Goal: Task Accomplishment & Management: Complete application form

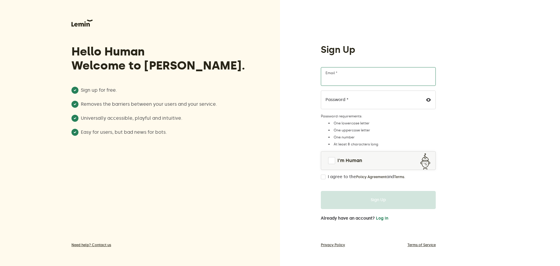
click at [337, 80] on input "Email *" at bounding box center [378, 76] width 115 height 19
click at [350, 75] on input "Email *" at bounding box center [378, 76] width 115 height 19
paste input "[EMAIL_ADDRESS][DOMAIN_NAME]"
type input "[EMAIL_ADDRESS][DOMAIN_NAME]"
click at [345, 100] on label "Password *" at bounding box center [337, 99] width 23 height 5
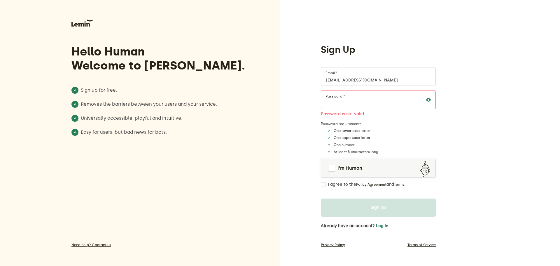
click at [429, 101] on icon at bounding box center [428, 99] width 5 height 5
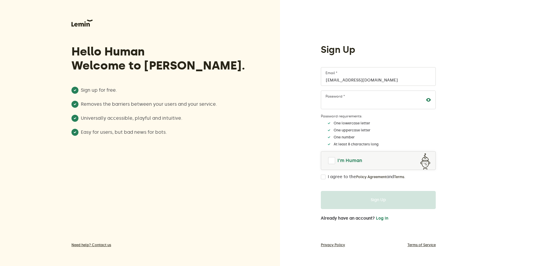
click at [331, 162] on span at bounding box center [331, 160] width 7 height 7
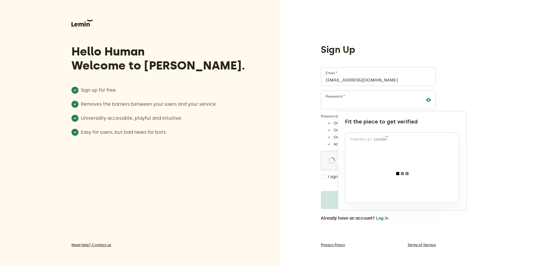
click at [325, 176] on div at bounding box center [280, 133] width 560 height 266
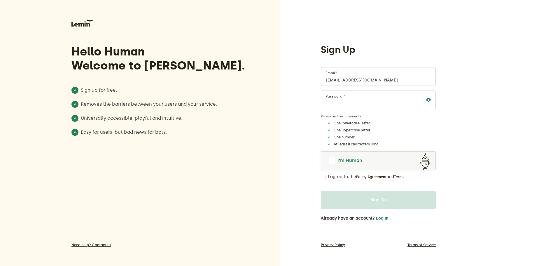
click at [330, 162] on span at bounding box center [332, 160] width 8 height 8
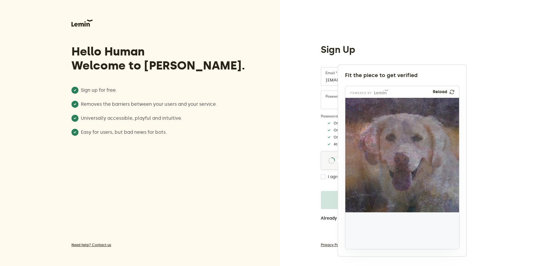
drag, startPoint x: 365, startPoint y: 227, endPoint x: 369, endPoint y: 130, distance: 96.9
click at [369, 130] on img at bounding box center [329, 173] width 189 height 114
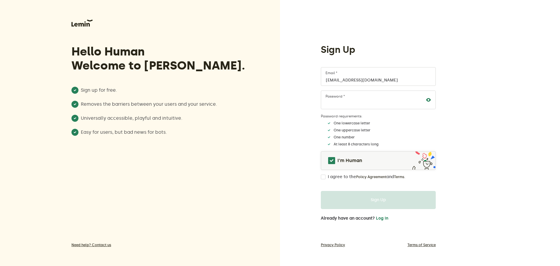
click at [324, 177] on input "I agree to the Policy Agreement and Terms ." at bounding box center [323, 176] width 5 height 5
checkbox input "true"
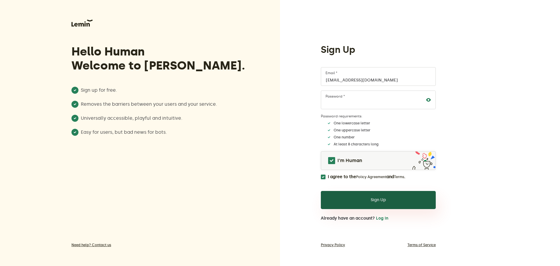
click at [382, 201] on button "Sign Up" at bounding box center [378, 200] width 115 height 18
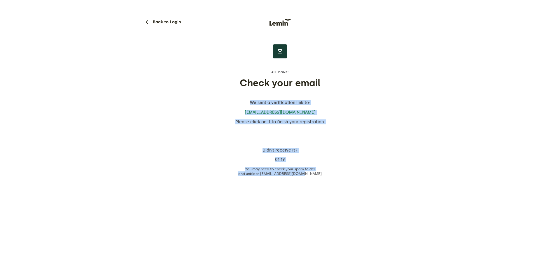
drag, startPoint x: 251, startPoint y: 101, endPoint x: 348, endPoint y: 177, distance: 122.7
click at [348, 177] on div "Back to Login All done! Check your email We sent a verification link to: [EMAIL…" at bounding box center [280, 90] width 273 height 181
copy div "We sent a verification link to: [EMAIL_ADDRESS][DOMAIN_NAME] Please click on it…"
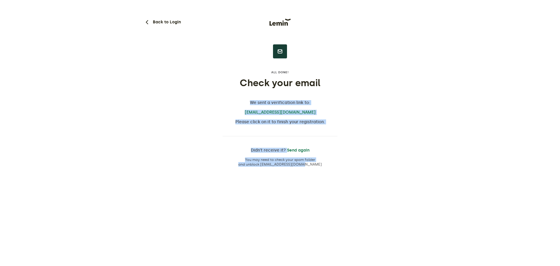
click at [158, 122] on div "Back to Login All done! Check your email We sent a verification link to: [EMAIL…" at bounding box center [280, 85] width 273 height 171
